Goal: Information Seeking & Learning: Learn about a topic

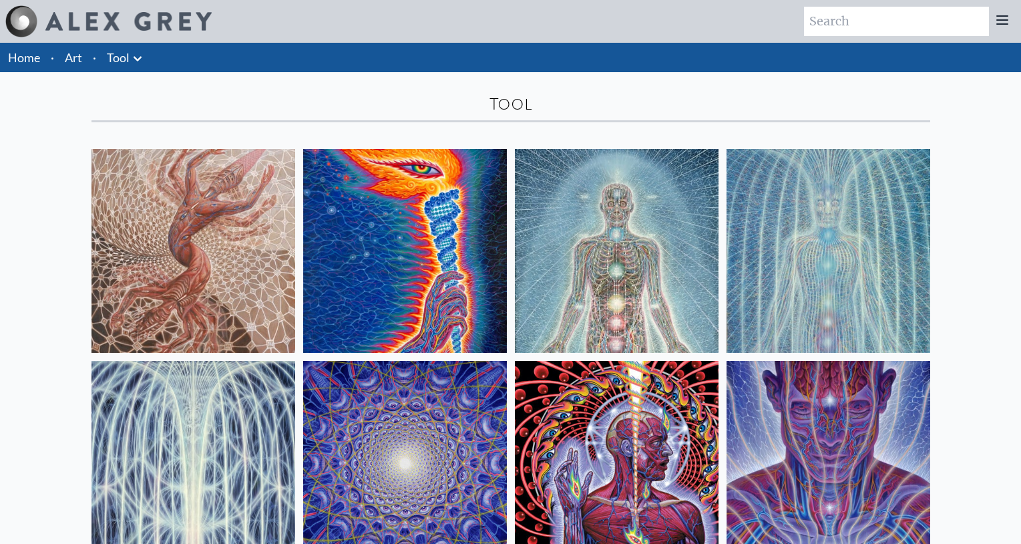
click at [77, 61] on link "Art" at bounding box center [73, 57] width 17 height 19
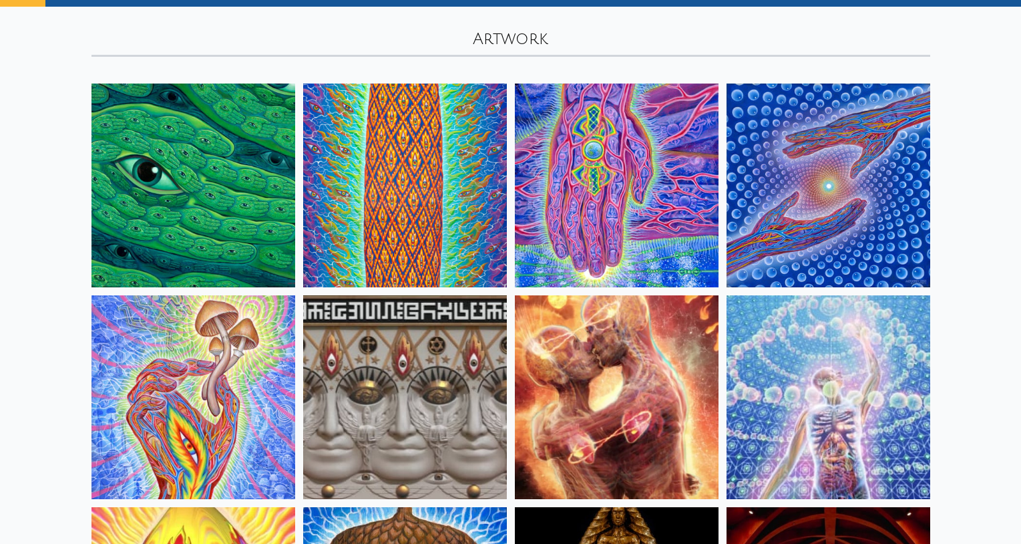
scroll to position [67, 0]
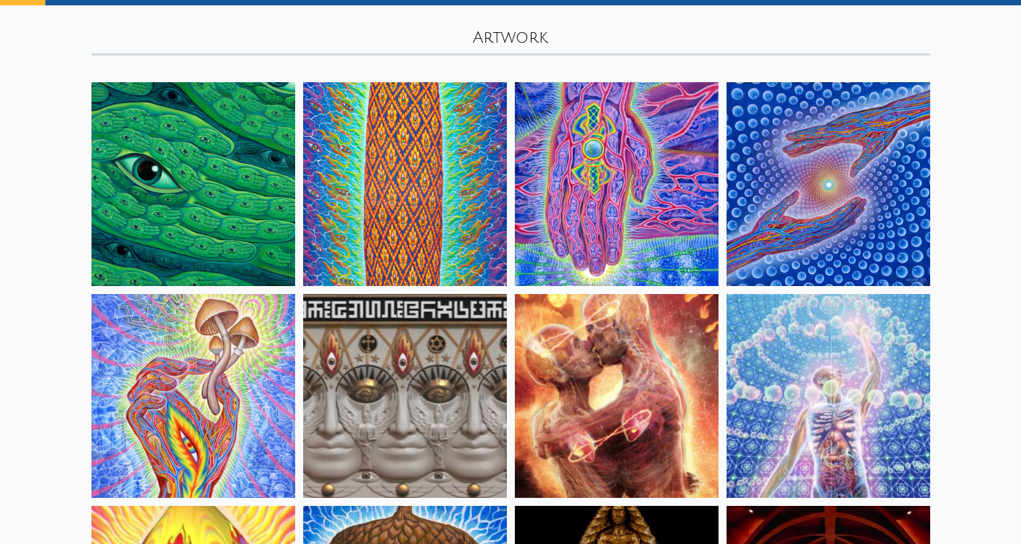
click at [430, 341] on img at bounding box center [405, 396] width 204 height 204
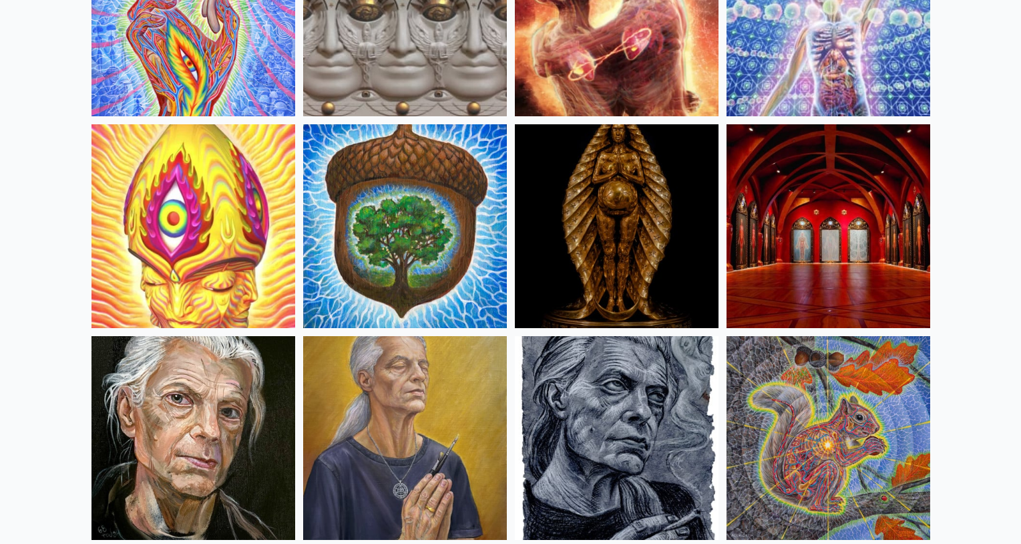
scroll to position [467, 0]
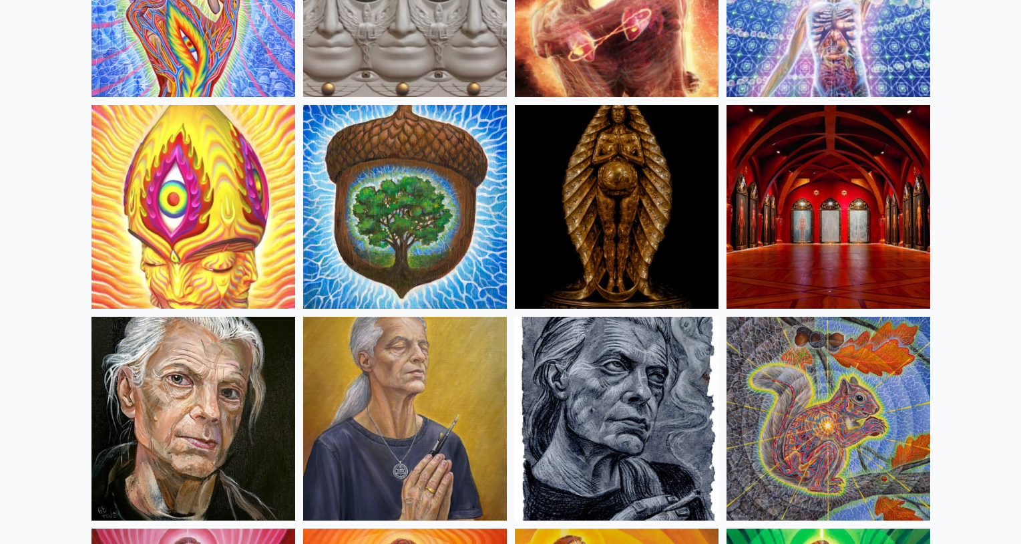
click at [155, 234] on img at bounding box center [193, 207] width 204 height 204
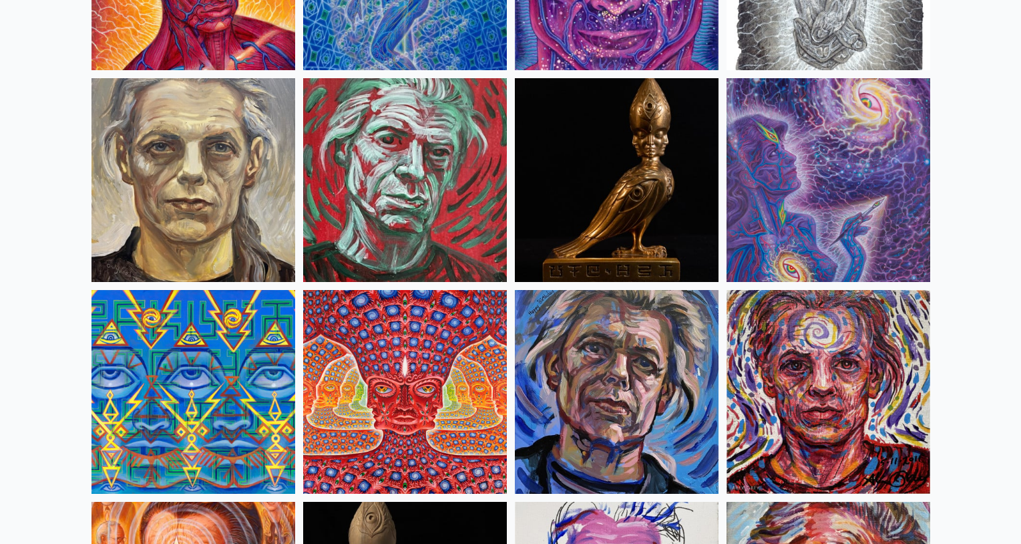
scroll to position [3272, 0]
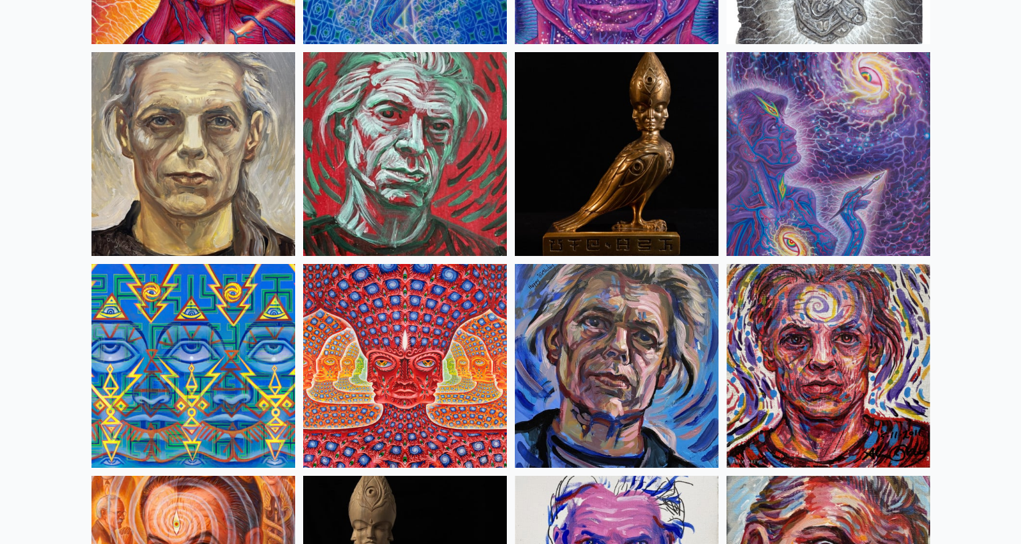
click at [407, 376] on img at bounding box center [405, 366] width 204 height 204
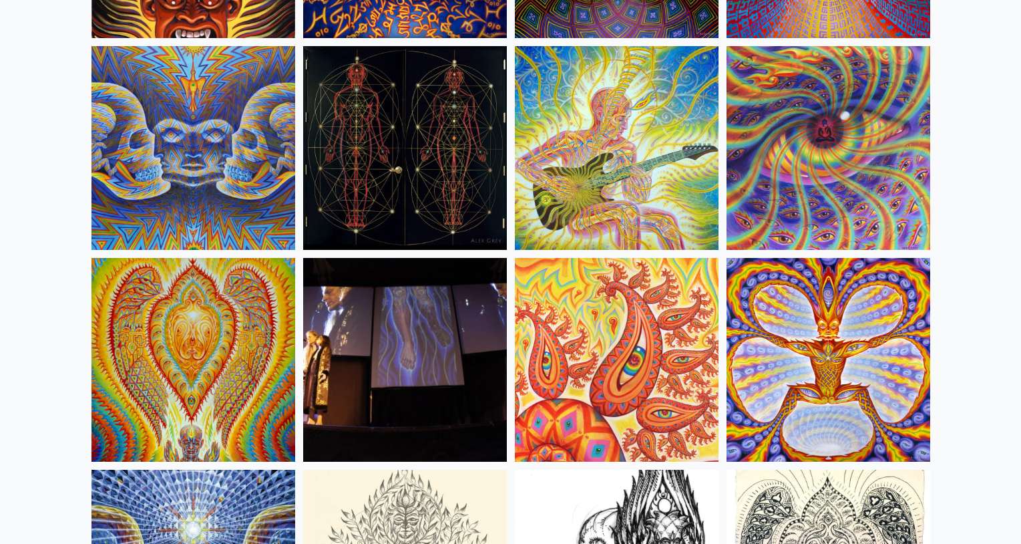
scroll to position [7078, 0]
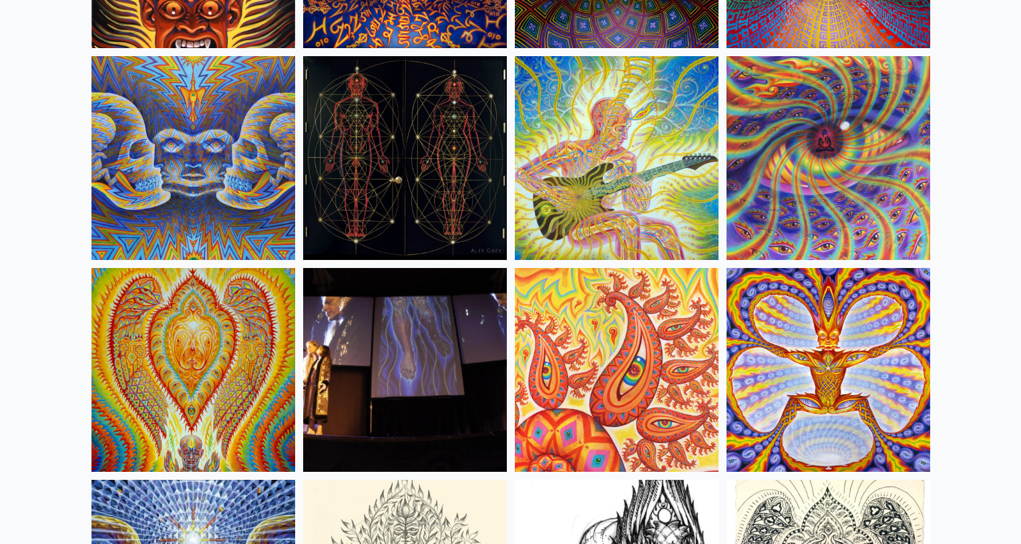
click at [581, 220] on img at bounding box center [617, 158] width 204 height 204
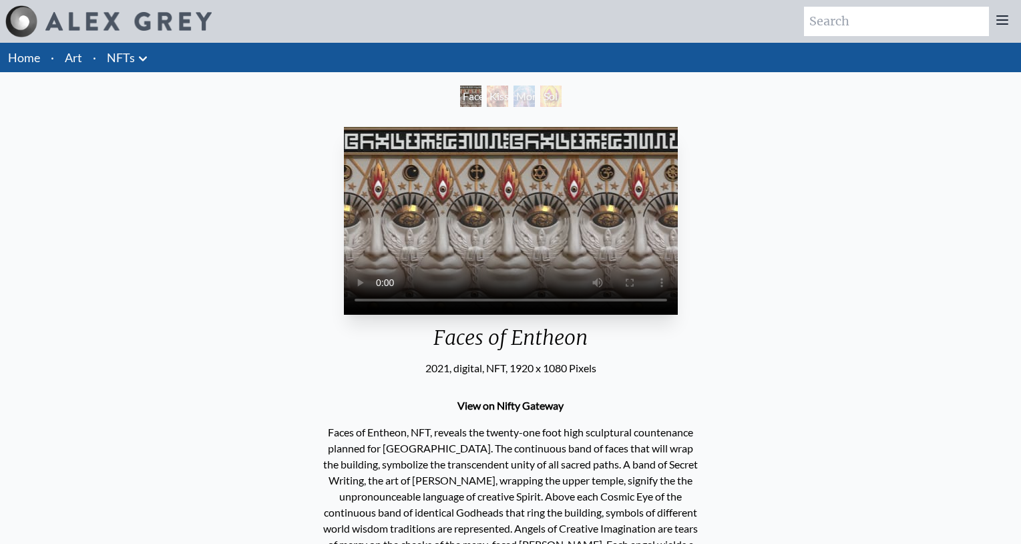
click at [387, 298] on video "Your browser does not support the video tag." at bounding box center [511, 221] width 334 height 188
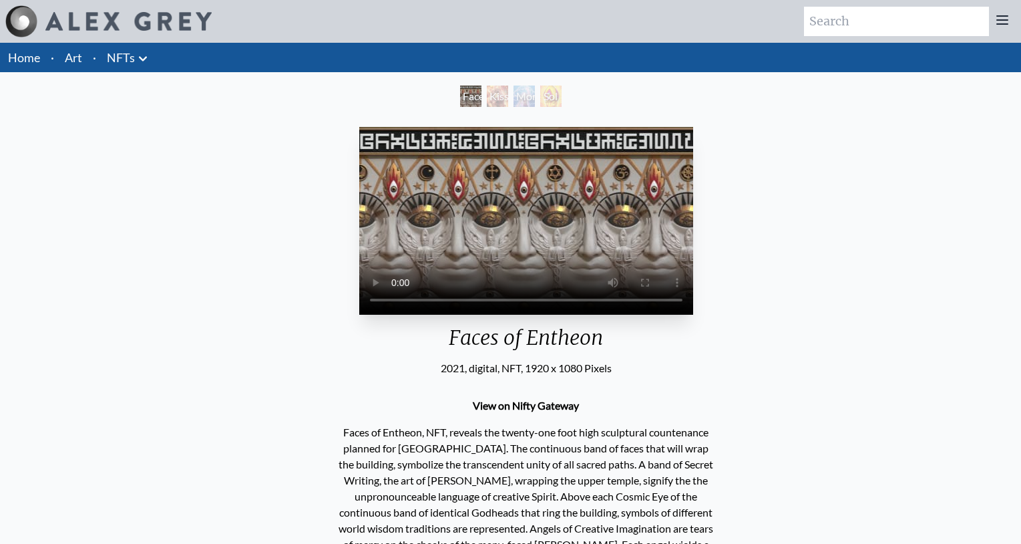
drag, startPoint x: 387, startPoint y: 300, endPoint x: 423, endPoint y: 313, distance: 37.6
click at [421, 312] on video "Your browser does not support the video tag." at bounding box center [526, 221] width 334 height 188
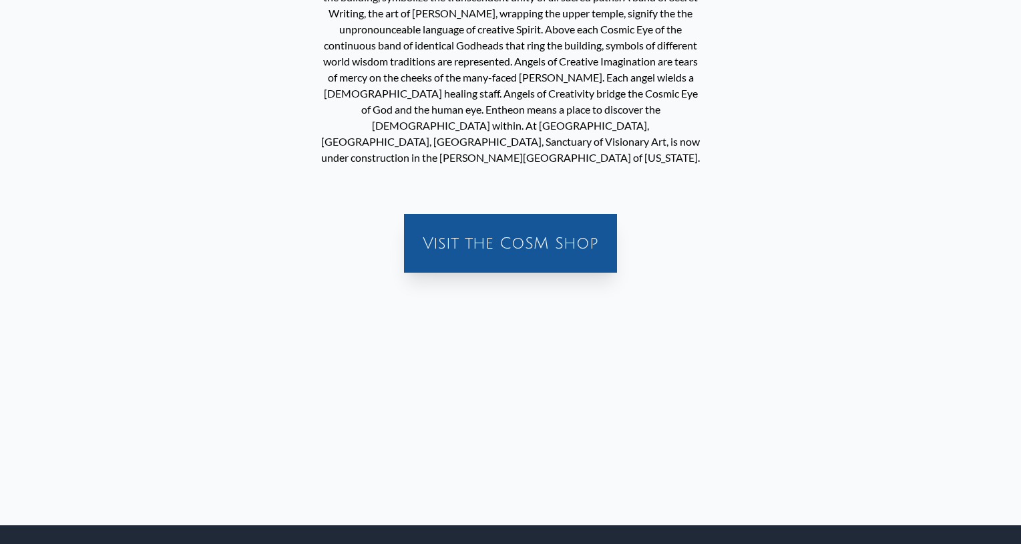
scroll to position [202, 0]
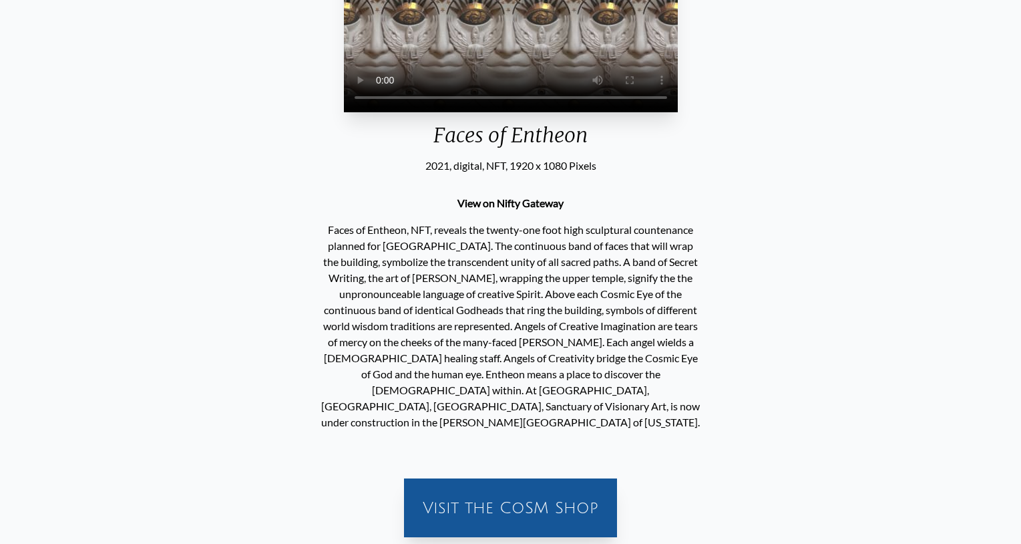
click at [363, 112] on video "Your browser does not support the video tag." at bounding box center [511, 19] width 334 height 188
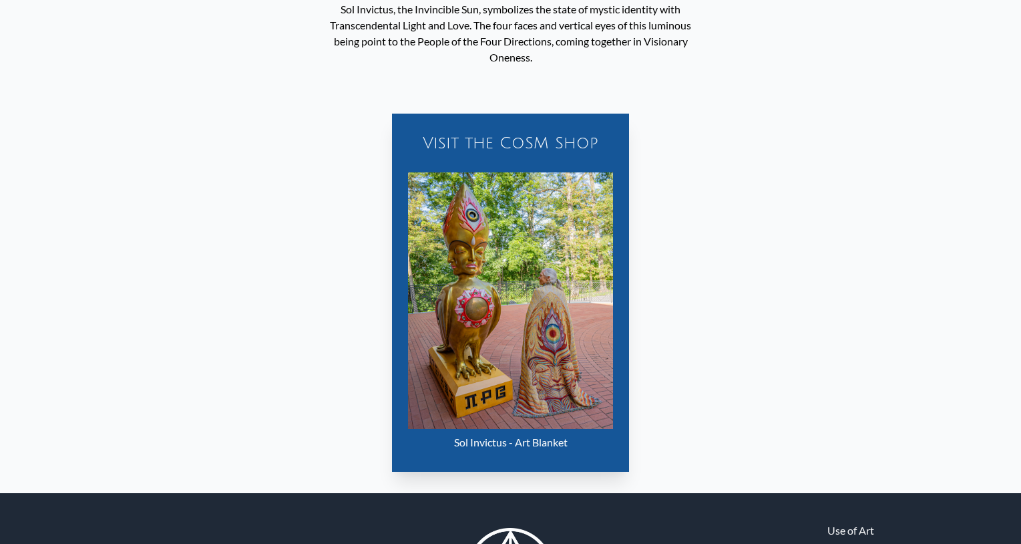
scroll to position [668, 0]
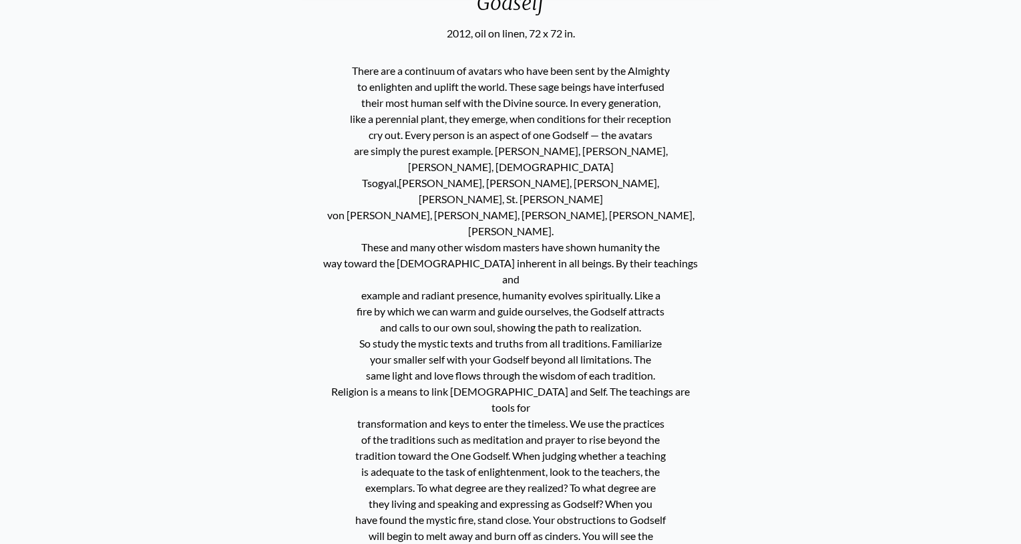
scroll to position [534, 0]
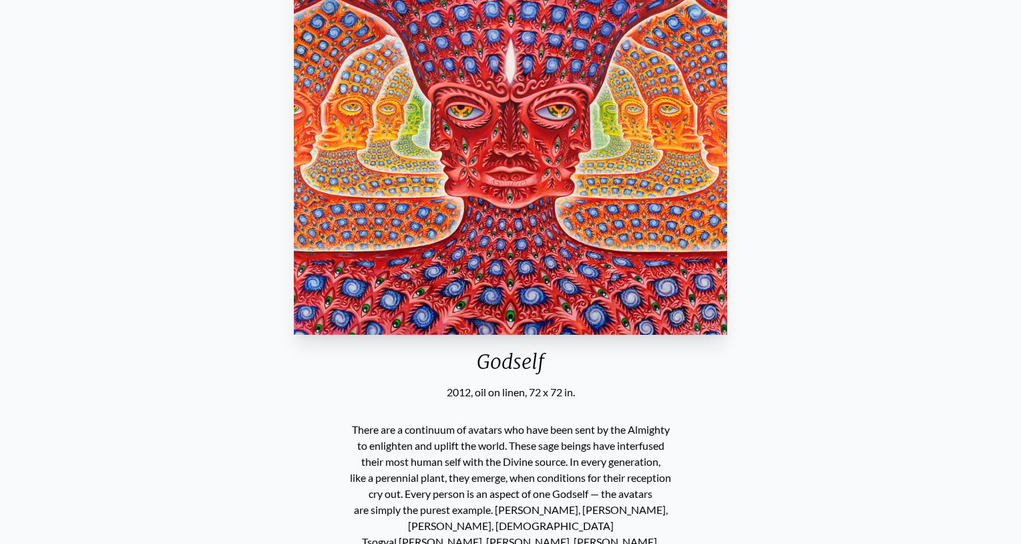
scroll to position [267, 0]
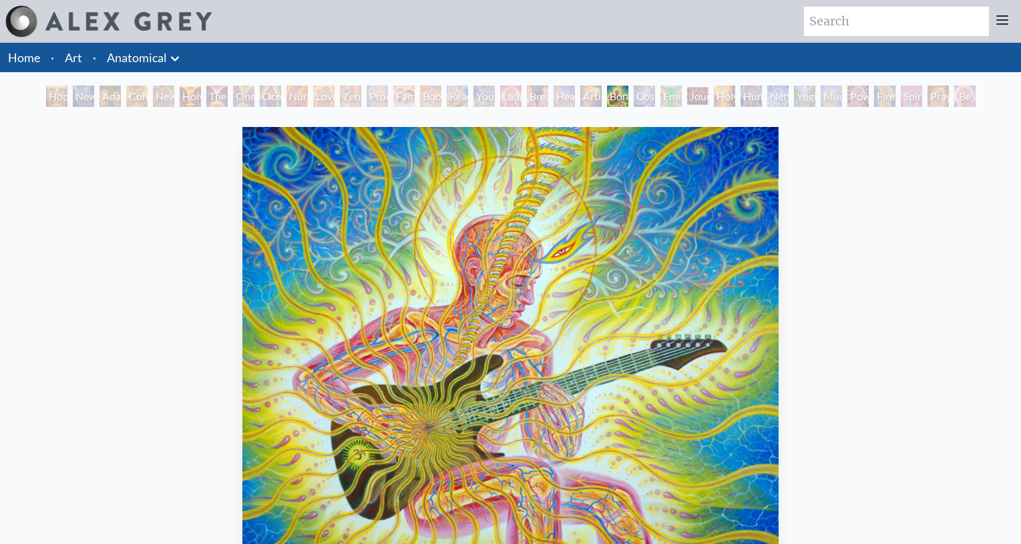
click at [158, 63] on link "Anatomical" at bounding box center [137, 57] width 60 height 19
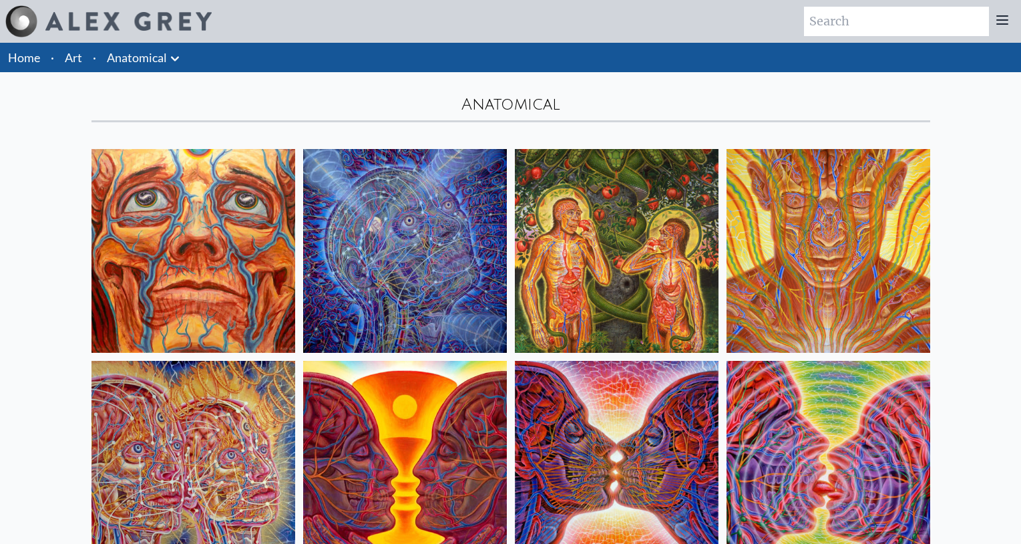
click at [173, 59] on icon at bounding box center [175, 58] width 8 height 5
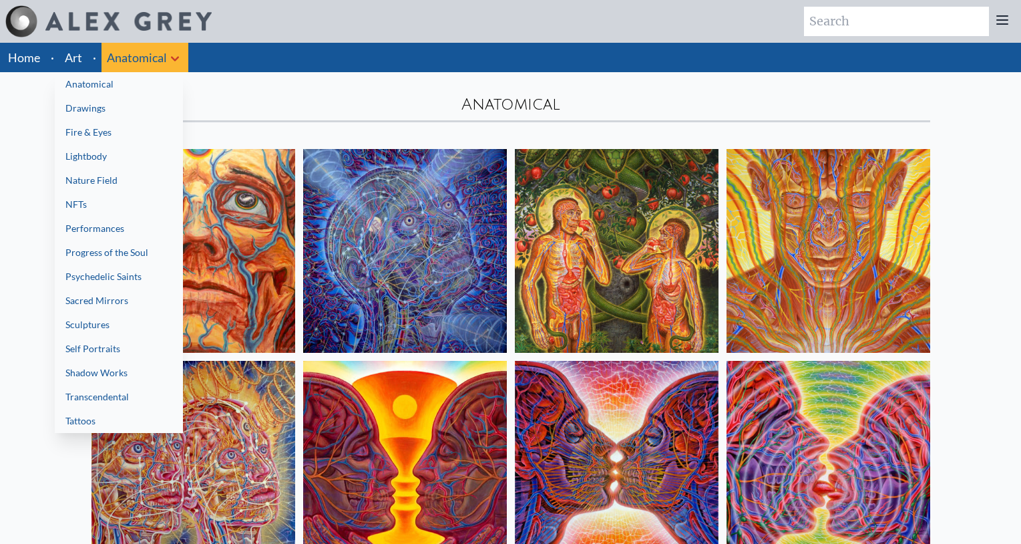
click at [128, 152] on link "Lightbody" at bounding box center [119, 156] width 128 height 24
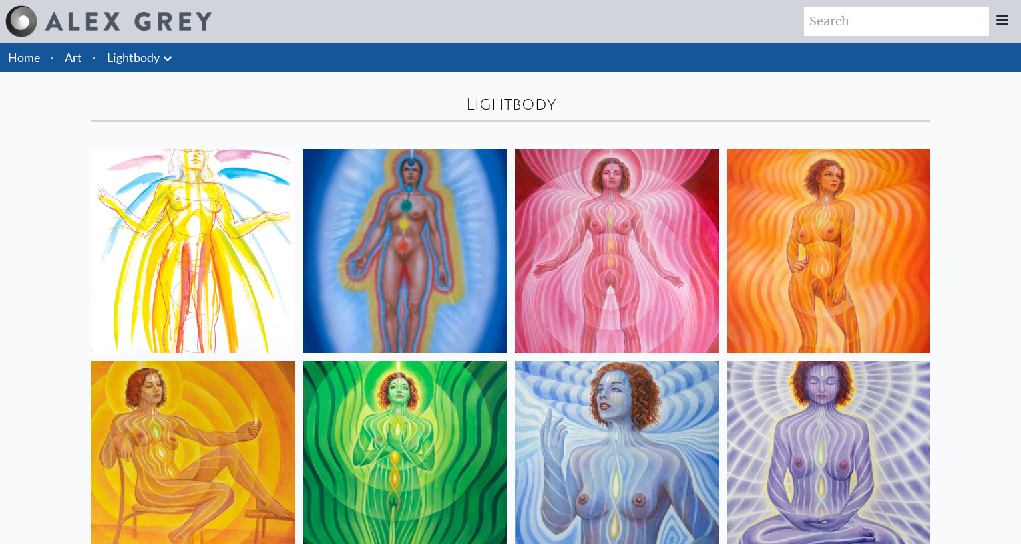
click at [165, 59] on icon at bounding box center [168, 59] width 16 height 16
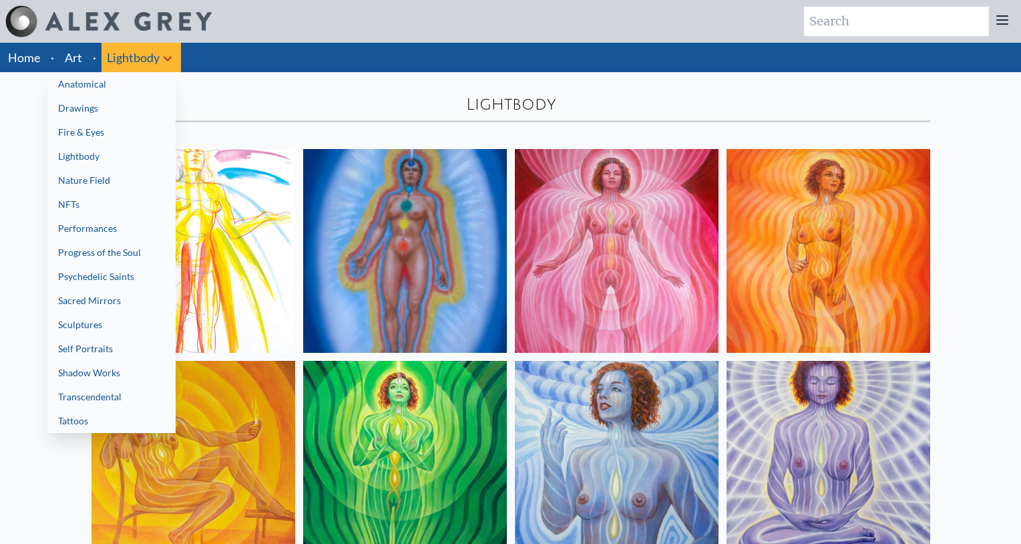
click at [126, 251] on link "Progress of the Soul" at bounding box center [111, 252] width 128 height 24
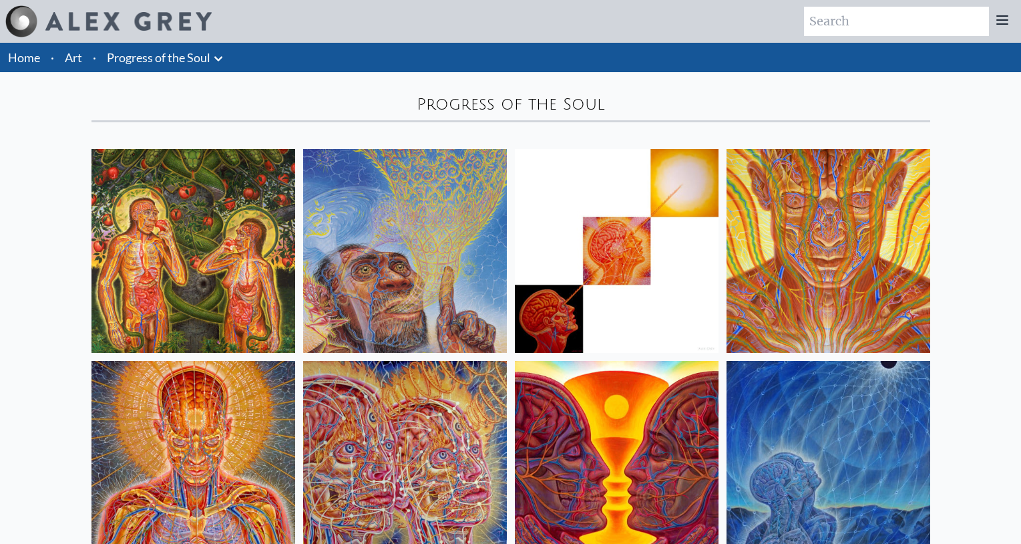
click at [222, 62] on icon at bounding box center [218, 59] width 16 height 16
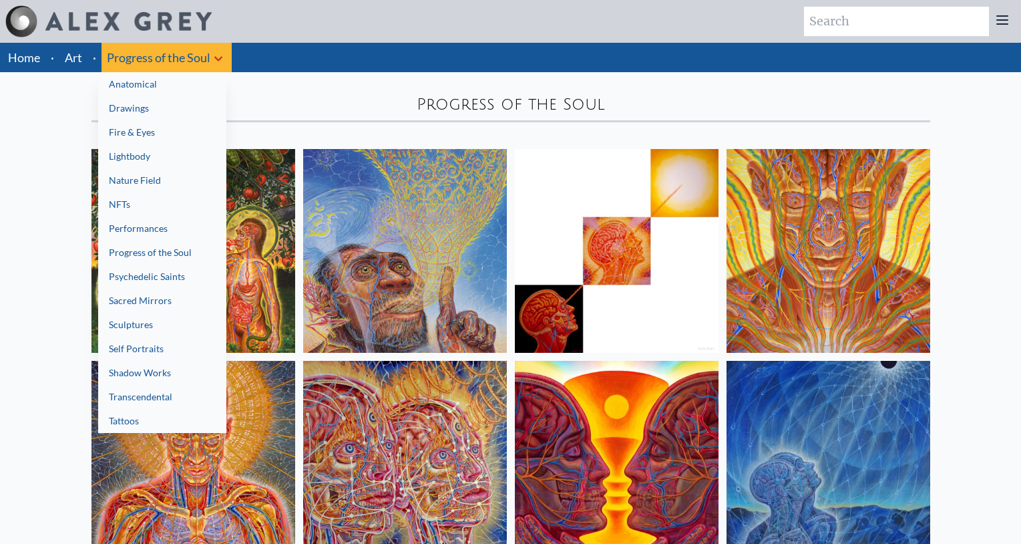
click at [164, 401] on link "Transcendental" at bounding box center [162, 397] width 128 height 24
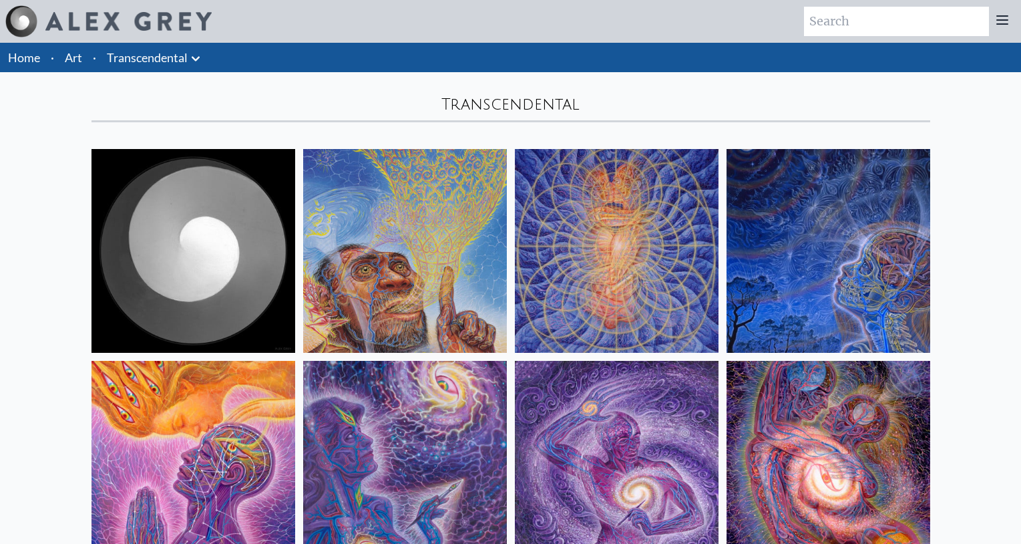
click at [224, 191] on img at bounding box center [193, 251] width 204 height 204
click at [195, 59] on icon at bounding box center [196, 58] width 8 height 5
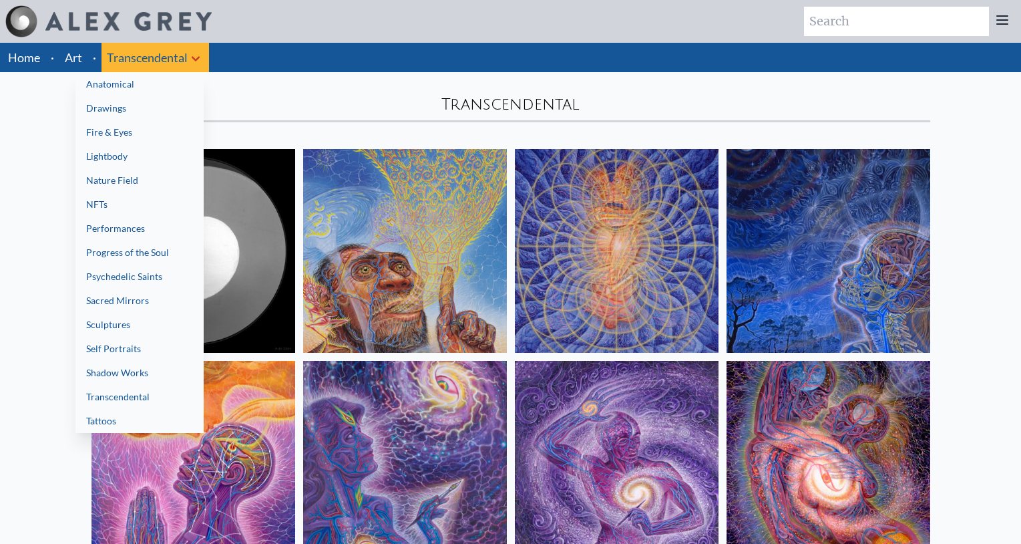
click at [140, 415] on link "Tattoos" at bounding box center [139, 421] width 128 height 24
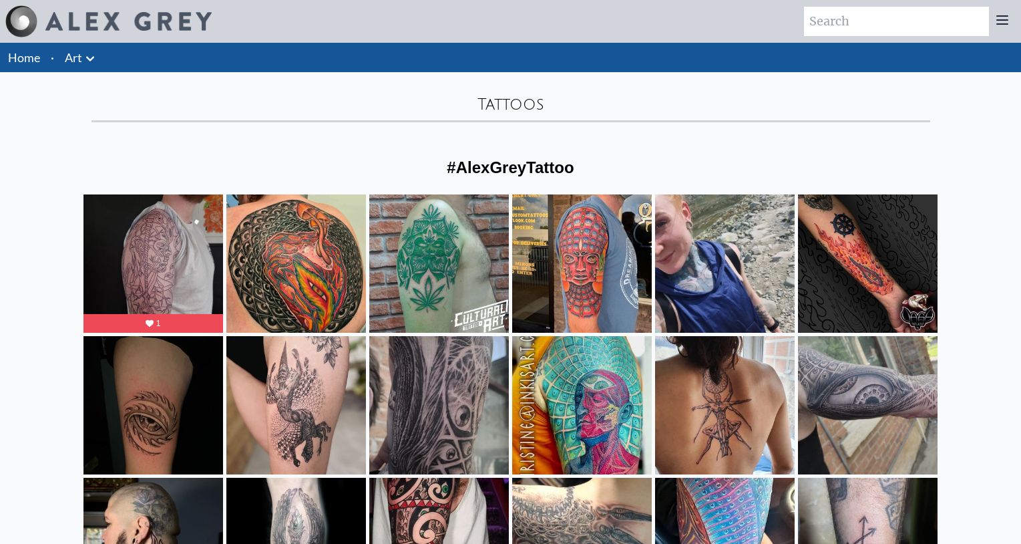
click at [90, 53] on icon at bounding box center [90, 59] width 16 height 16
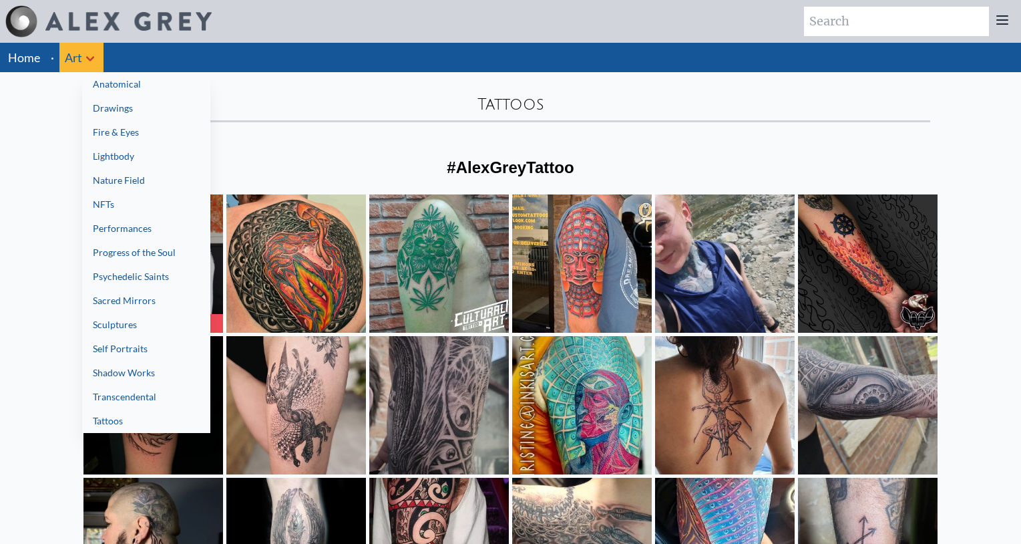
click at [128, 113] on link "Drawings" at bounding box center [146, 108] width 128 height 24
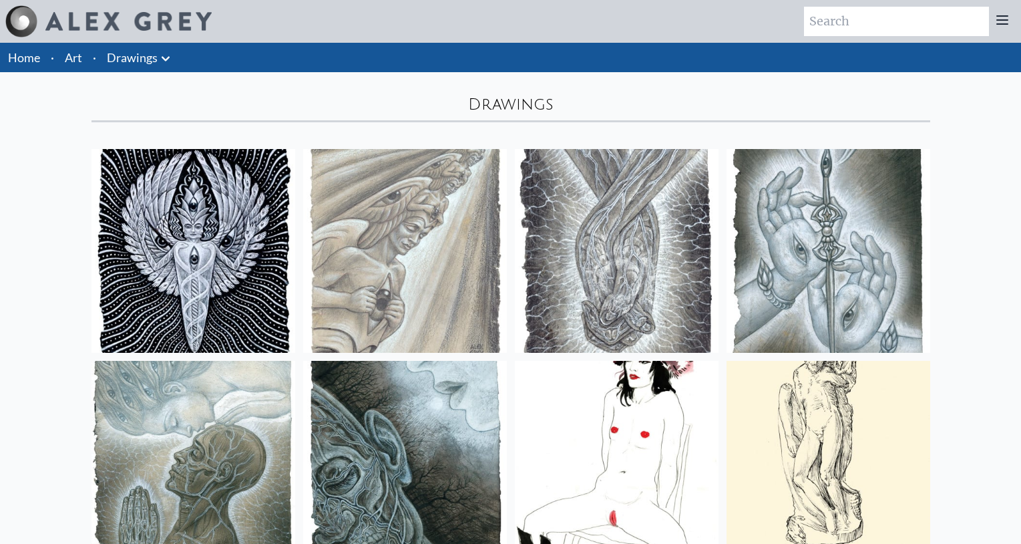
click at [168, 63] on icon at bounding box center [166, 59] width 16 height 16
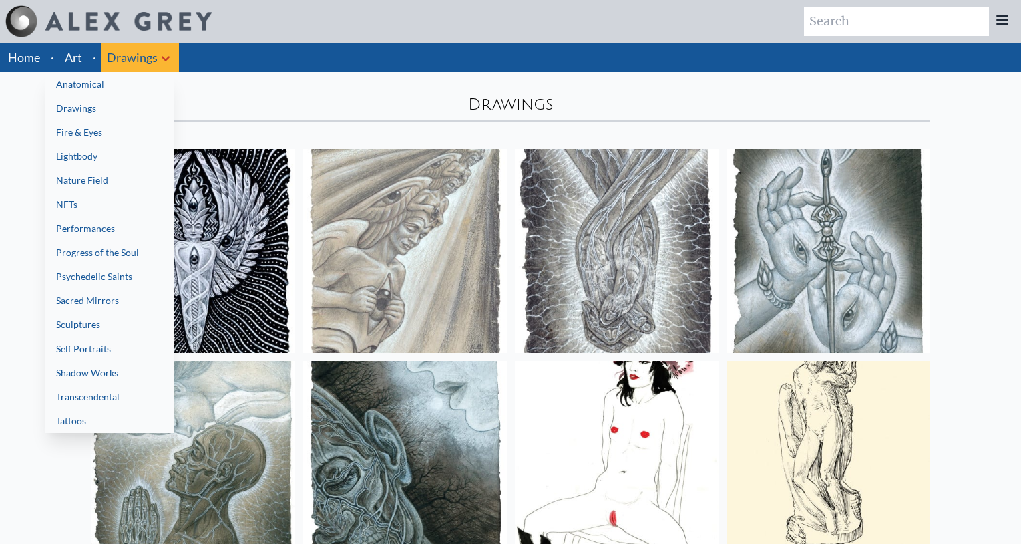
click at [114, 176] on link "Nature Field" at bounding box center [109, 180] width 128 height 24
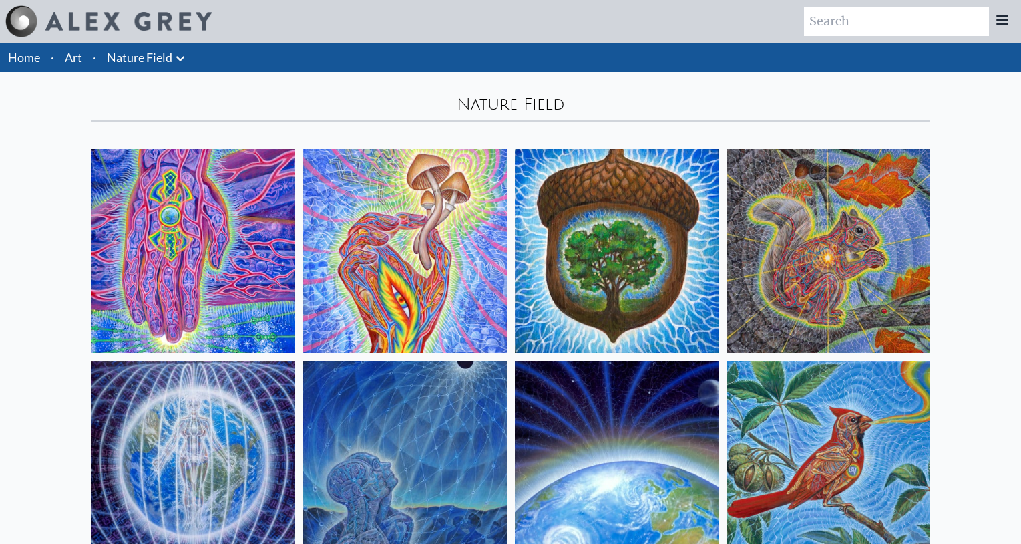
click at [176, 57] on icon at bounding box center [180, 59] width 16 height 16
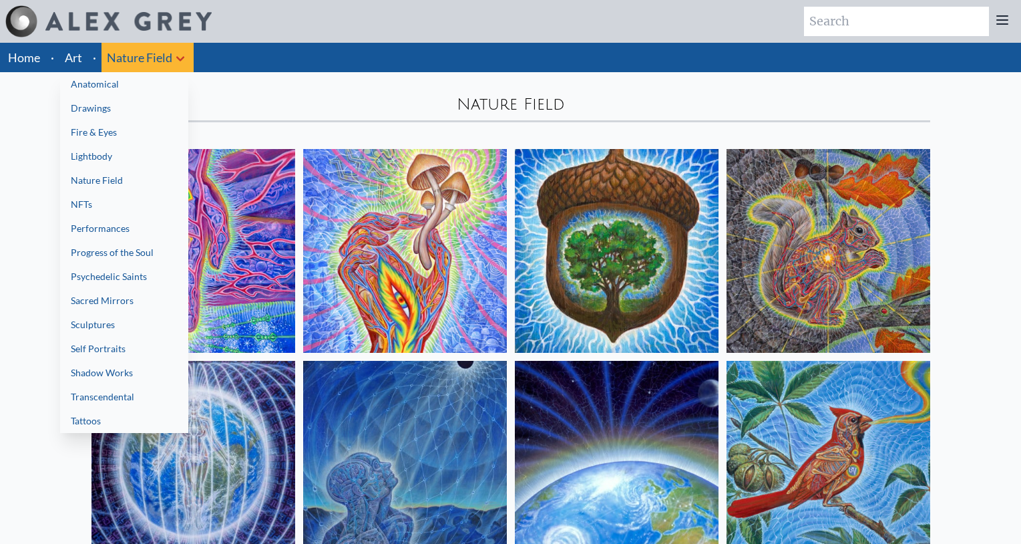
click at [142, 208] on link "NFTs" at bounding box center [124, 204] width 128 height 24
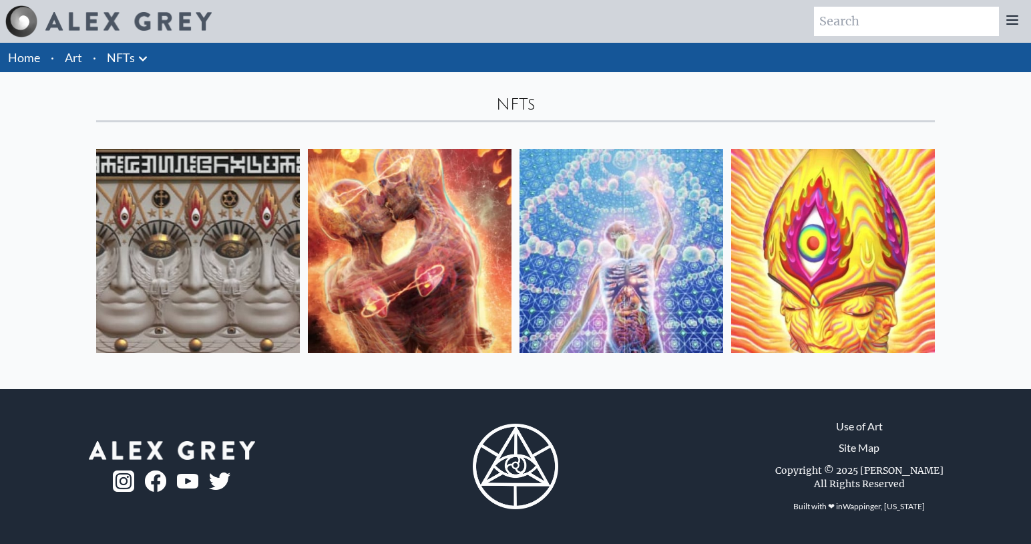
click at [148, 57] on icon at bounding box center [143, 59] width 16 height 16
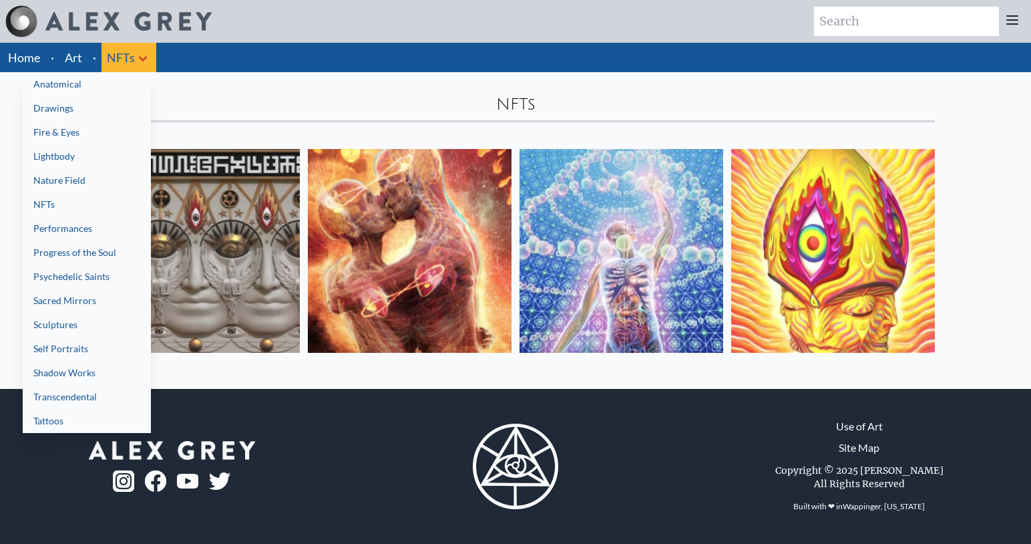
click at [116, 226] on link "Performances" at bounding box center [87, 228] width 128 height 24
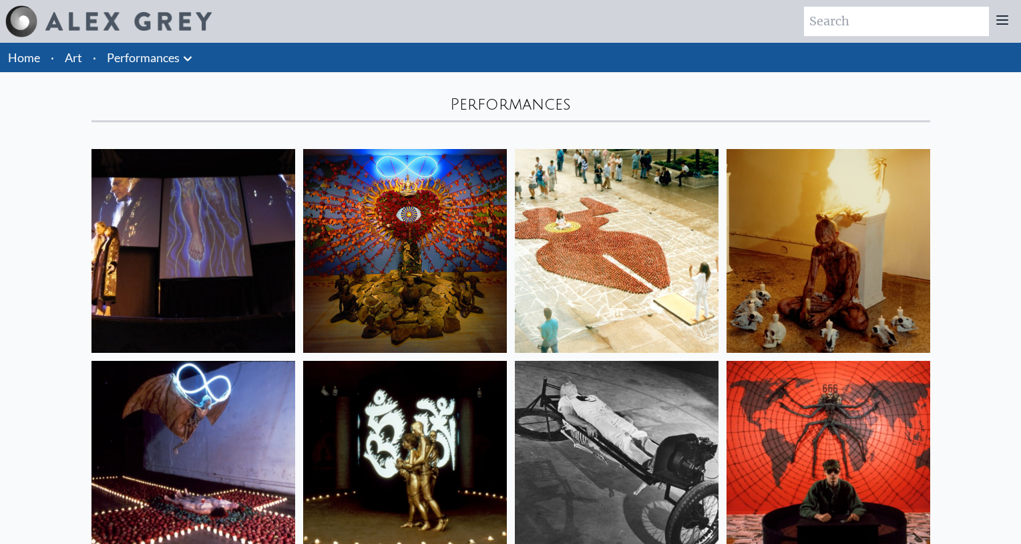
click at [189, 59] on icon at bounding box center [188, 58] width 8 height 5
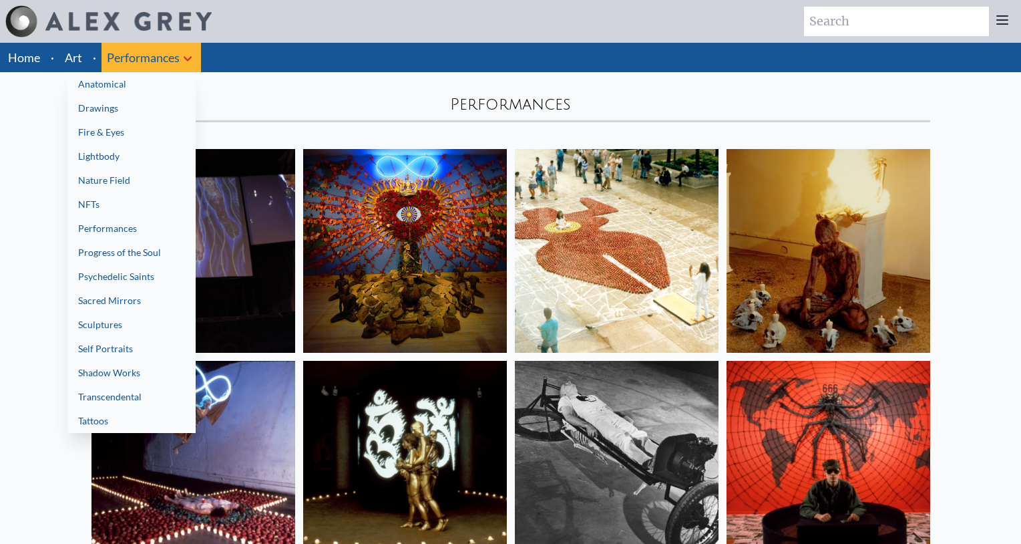
click at [168, 254] on link "Progress of the Soul" at bounding box center [131, 252] width 128 height 24
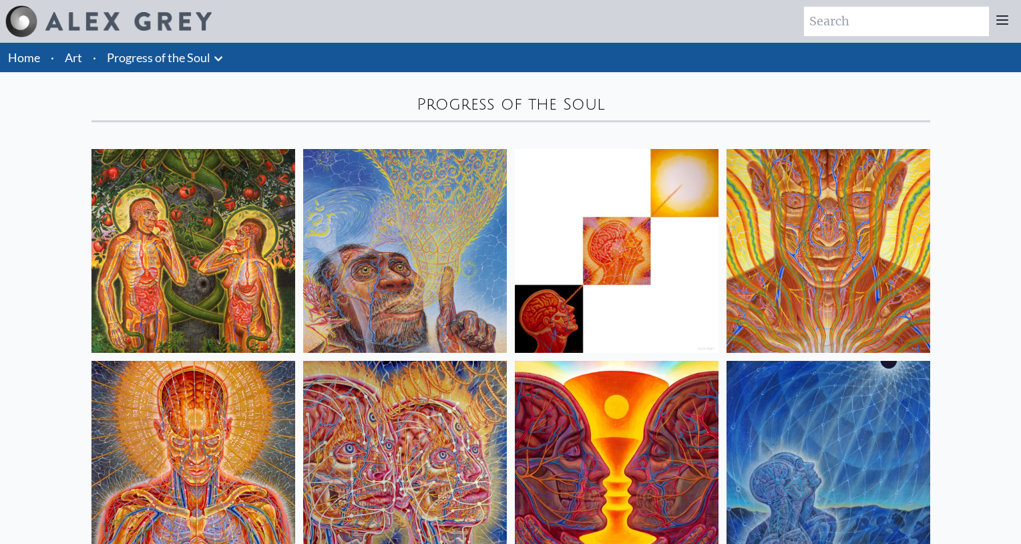
click at [218, 58] on icon at bounding box center [218, 59] width 16 height 16
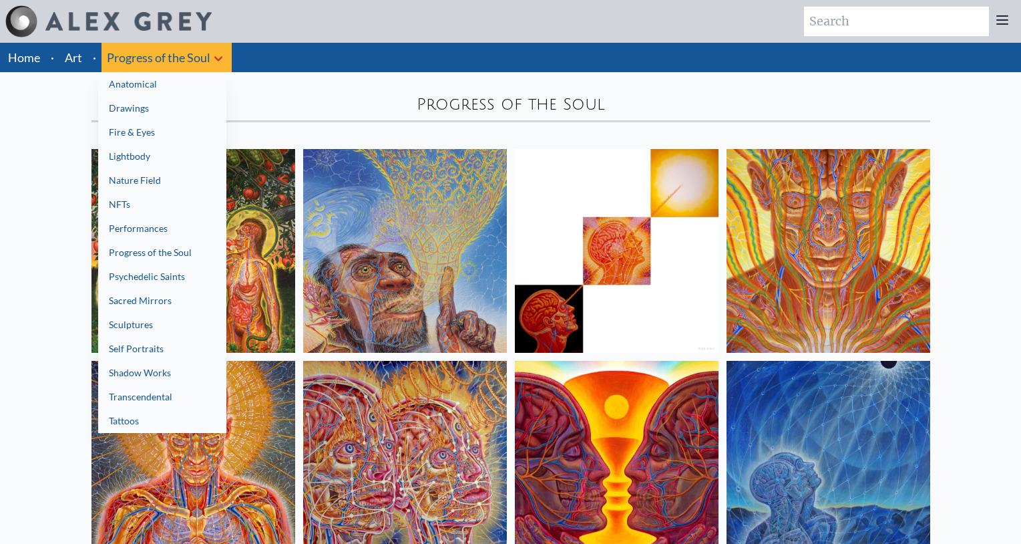
click at [187, 272] on link "Psychedelic Saints" at bounding box center [162, 276] width 128 height 24
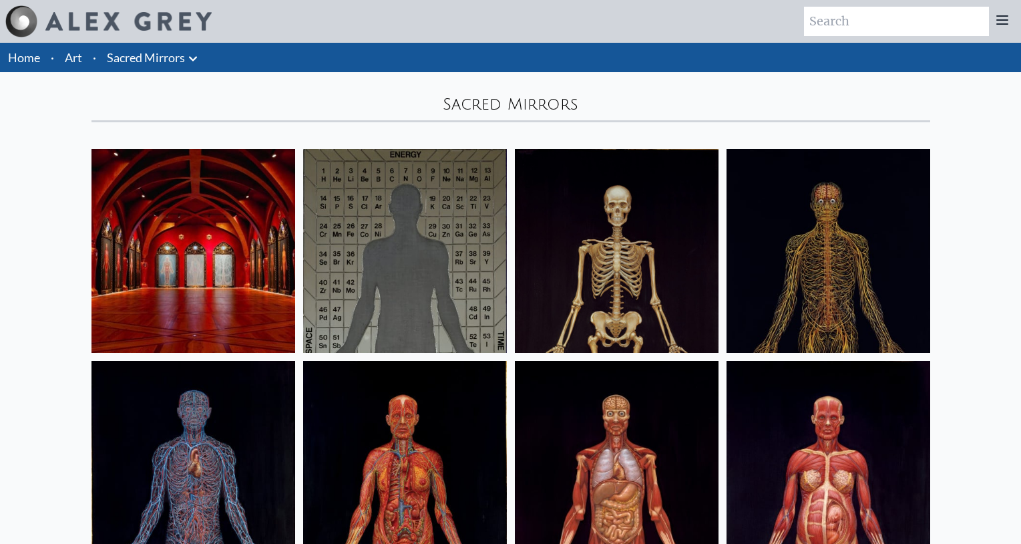
click at [192, 60] on icon at bounding box center [193, 59] width 16 height 16
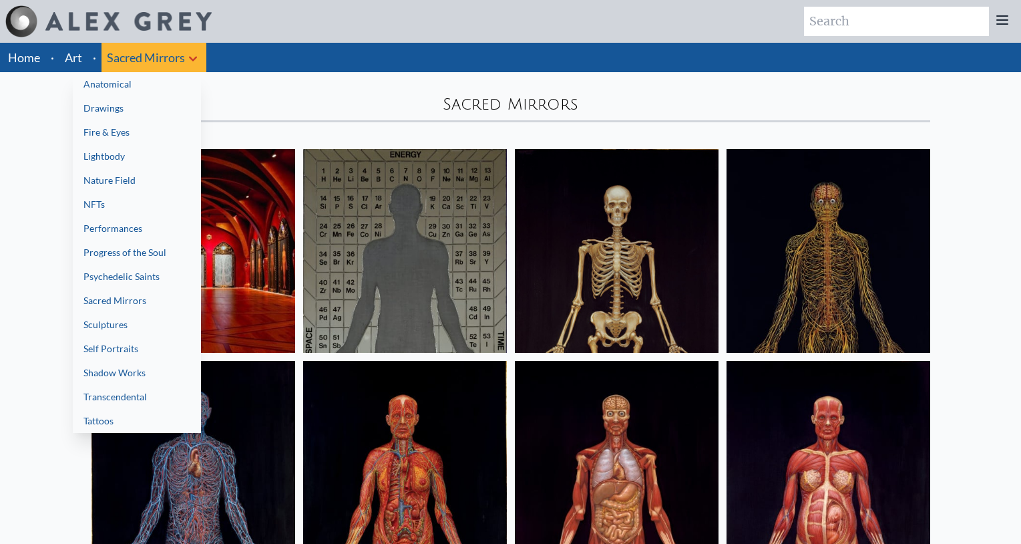
click at [155, 322] on link "Sculptures" at bounding box center [137, 324] width 128 height 24
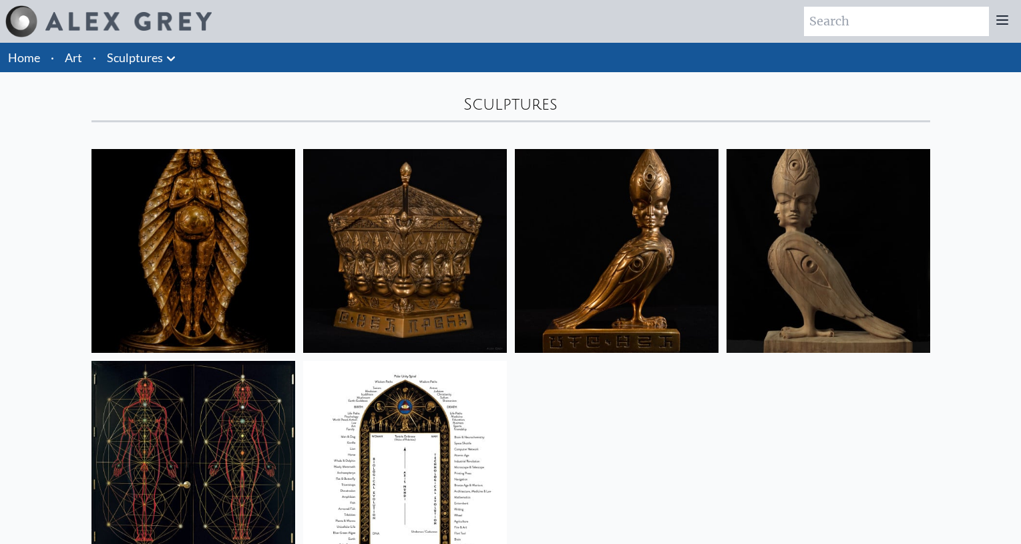
click at [160, 55] on link "Sculptures" at bounding box center [135, 57] width 56 height 19
click at [168, 61] on icon at bounding box center [171, 59] width 16 height 16
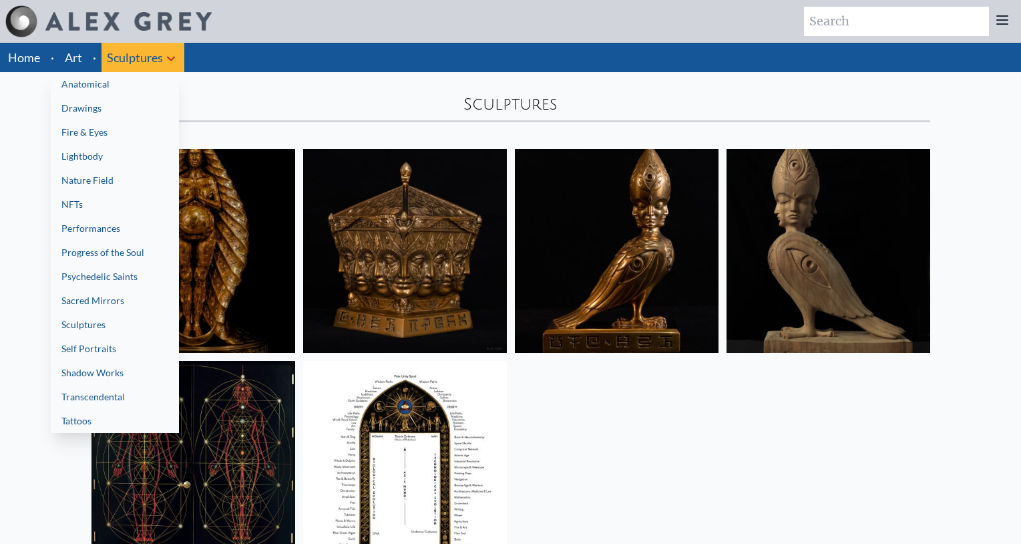
click at [142, 349] on link "Self Portraits" at bounding box center [115, 349] width 128 height 24
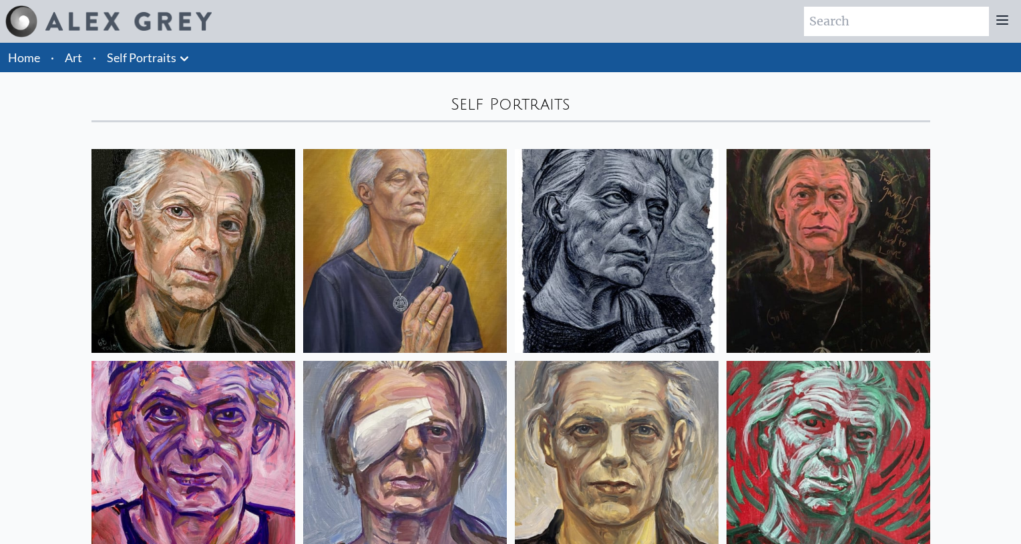
click at [180, 57] on icon at bounding box center [184, 58] width 8 height 5
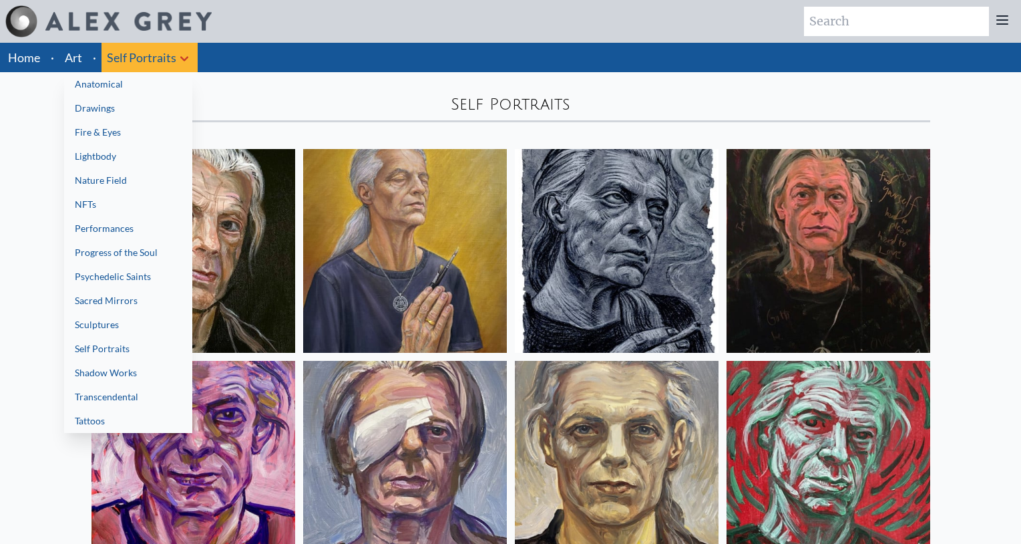
click at [158, 366] on link "Shadow Works" at bounding box center [128, 373] width 128 height 24
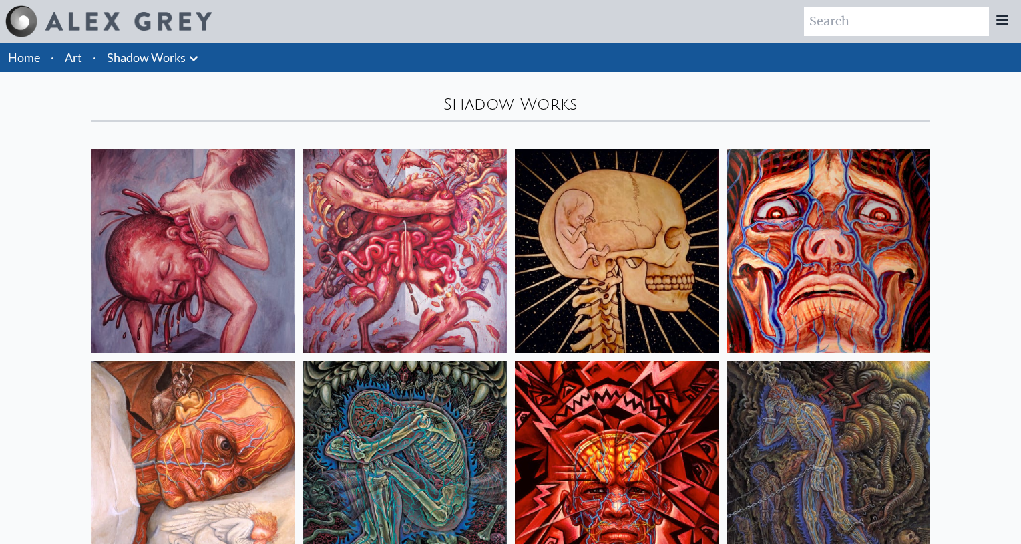
click at [192, 59] on icon at bounding box center [194, 58] width 8 height 5
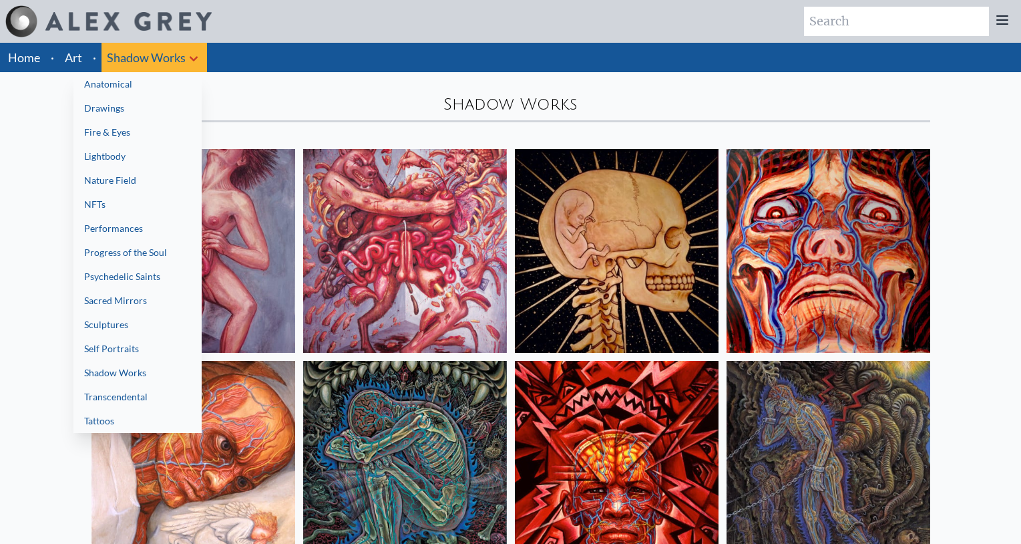
click at [156, 370] on link "Shadow Works" at bounding box center [137, 373] width 128 height 24
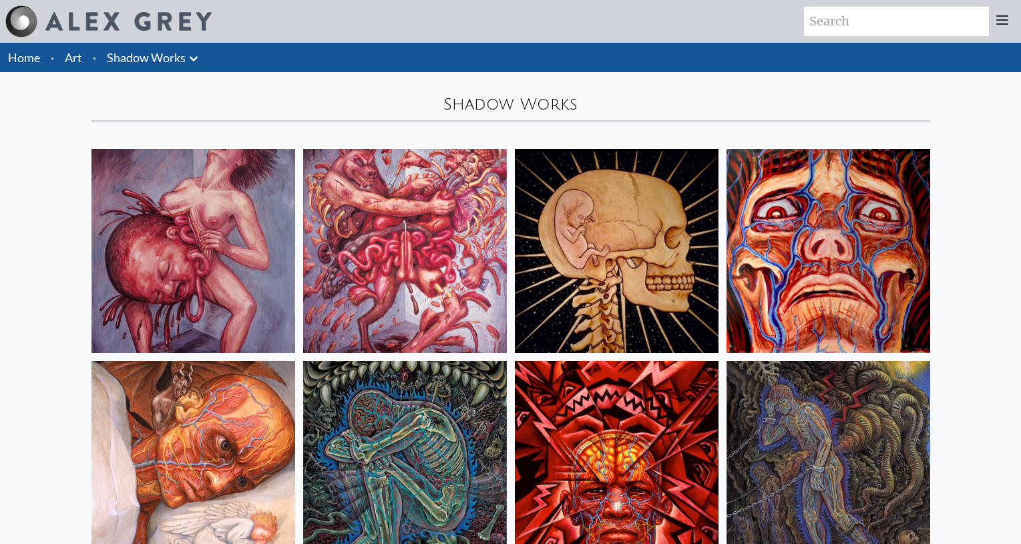
click at [192, 57] on icon at bounding box center [194, 59] width 16 height 16
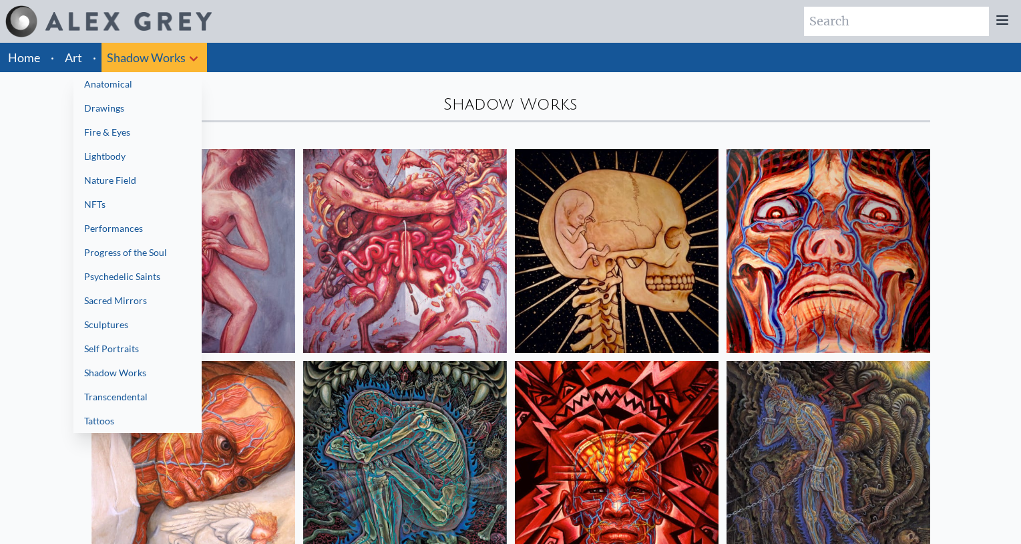
click at [134, 392] on link "Transcendental" at bounding box center [137, 397] width 128 height 24
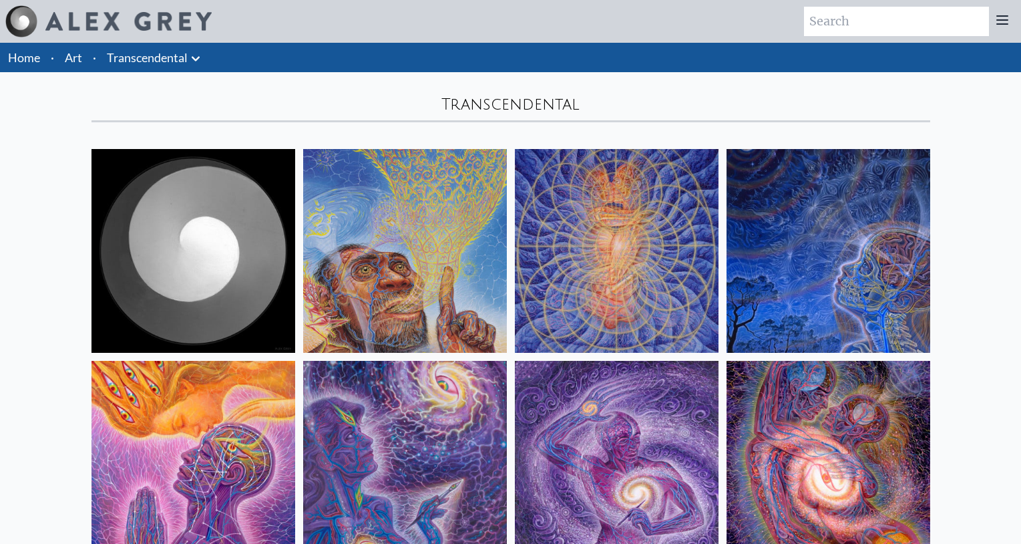
click at [194, 59] on icon at bounding box center [196, 58] width 8 height 5
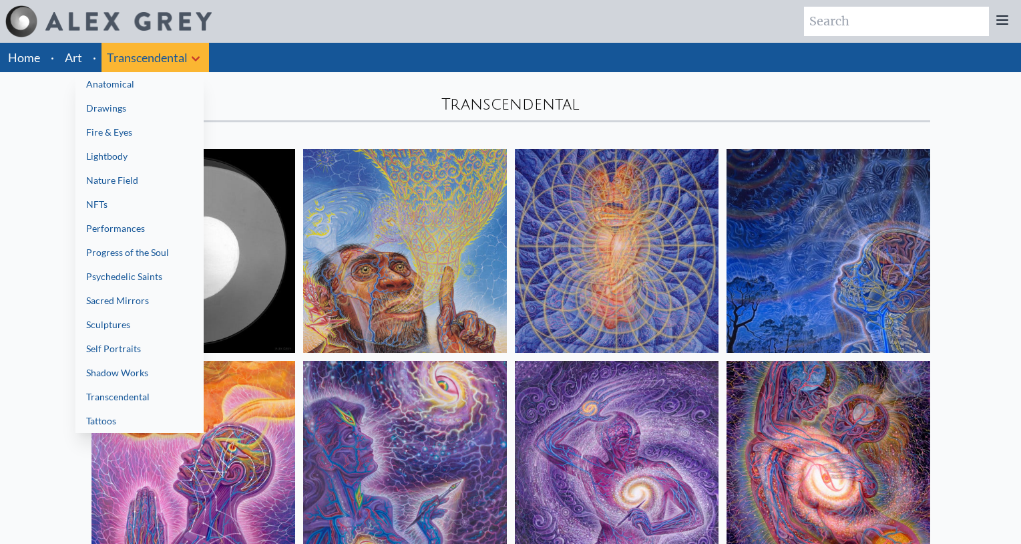
click at [26, 54] on div at bounding box center [510, 272] width 1021 height 544
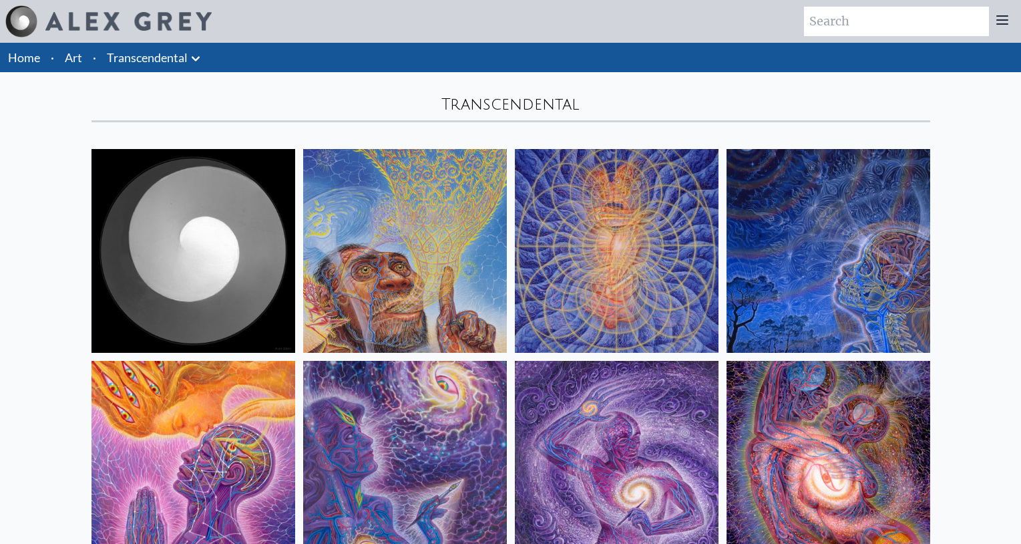
click at [25, 56] on link "Home" at bounding box center [24, 57] width 32 height 15
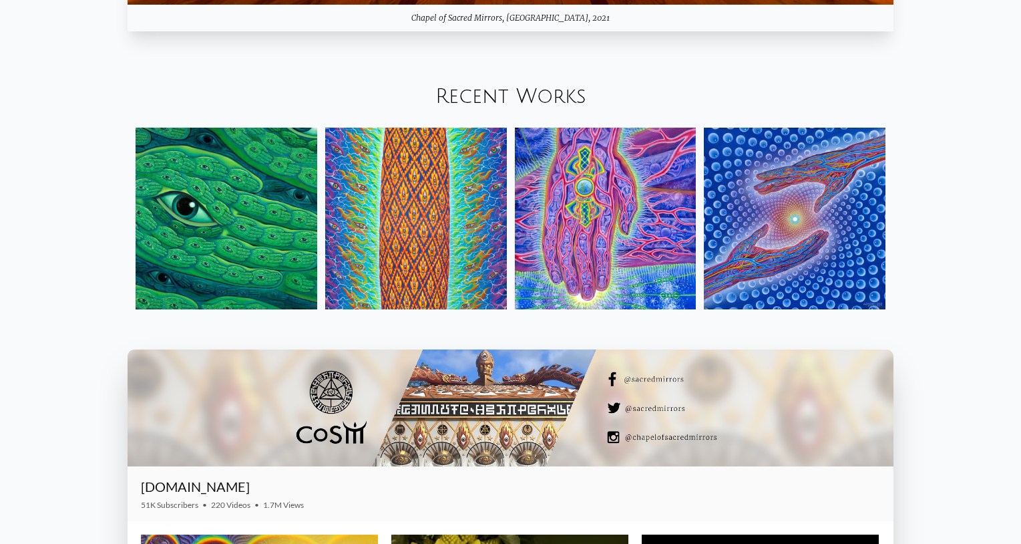
scroll to position [1669, 0]
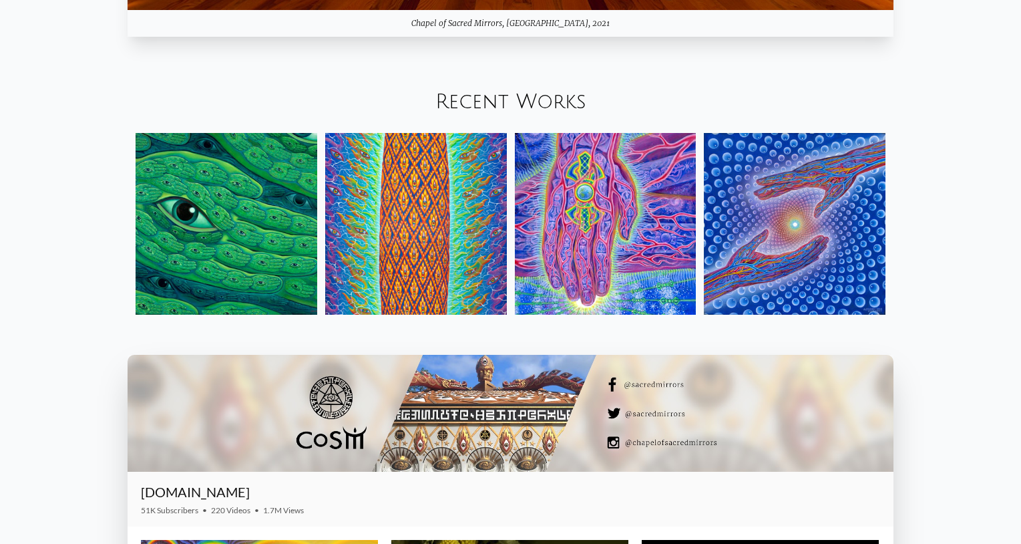
click at [779, 262] on img at bounding box center [795, 224] width 182 height 182
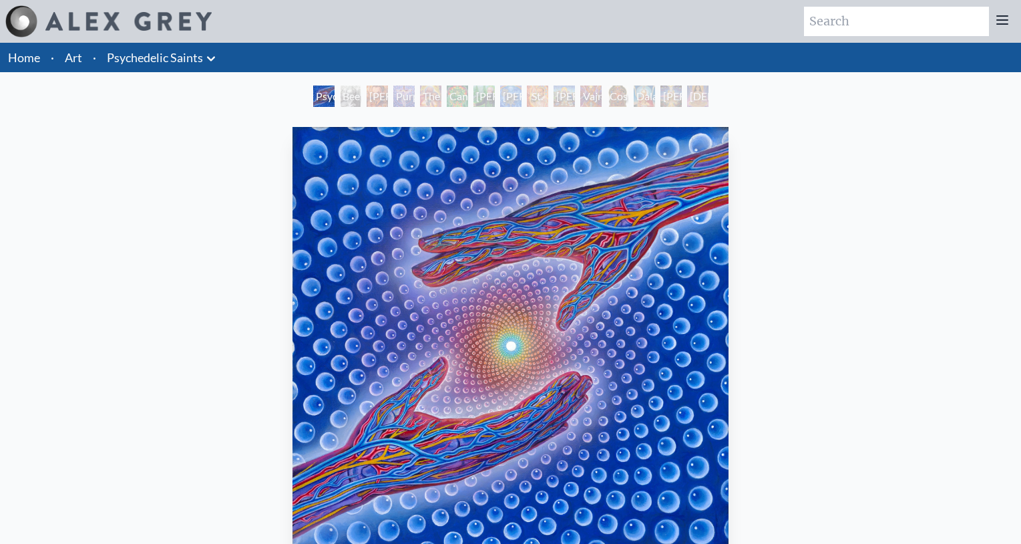
click at [379, 94] on div "[PERSON_NAME] M.D., Cartographer of Consciousness" at bounding box center [377, 95] width 21 height 21
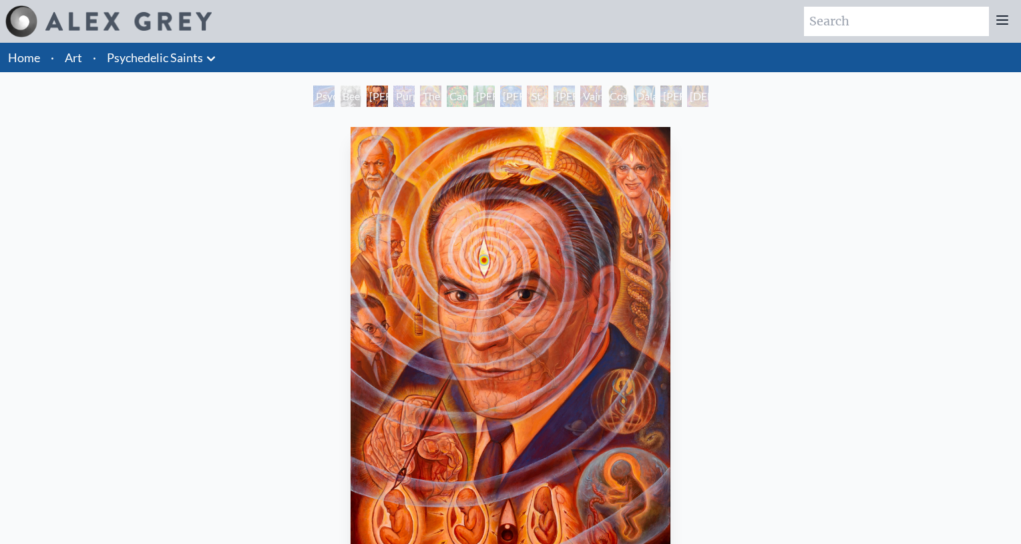
click at [317, 99] on div "Psychedelic Healing" at bounding box center [323, 95] width 21 height 21
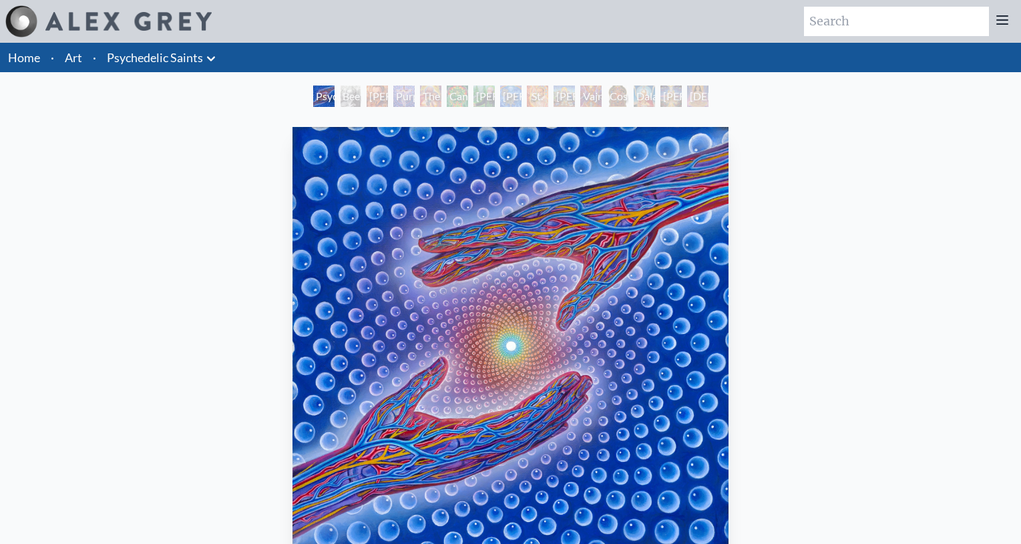
click at [214, 55] on icon at bounding box center [211, 59] width 16 height 16
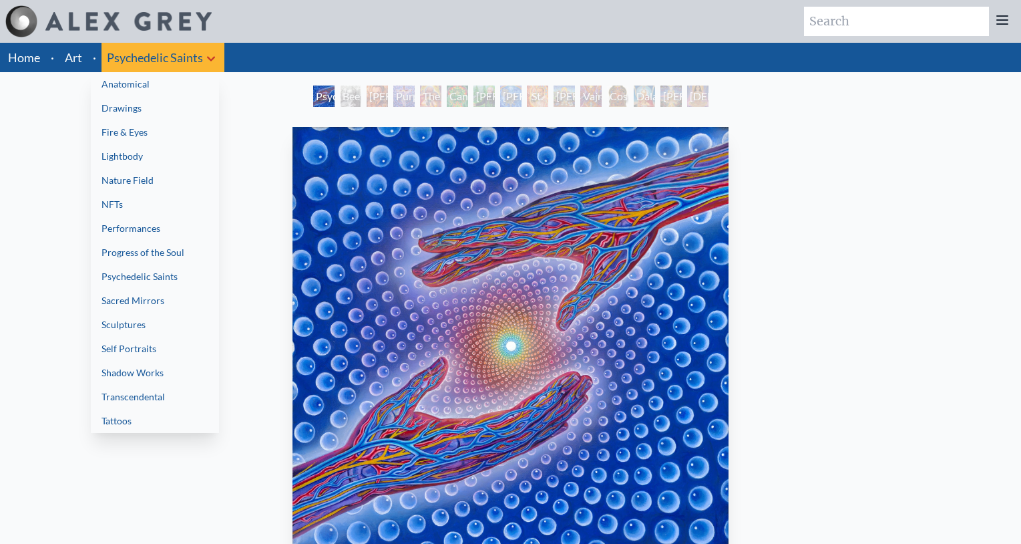
click at [175, 140] on link "Fire & Eyes" at bounding box center [155, 132] width 128 height 24
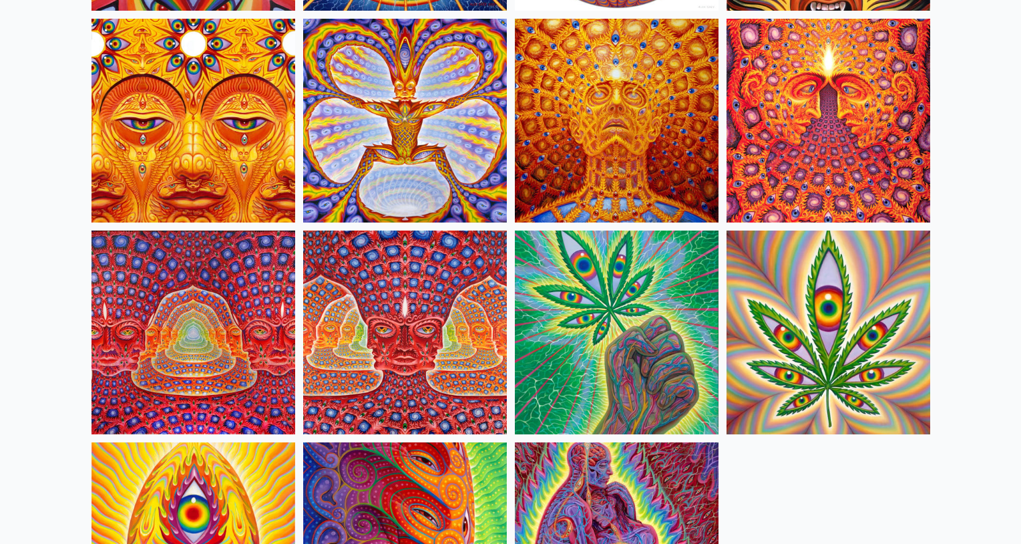
scroll to position [1135, 0]
